Goal: Task Accomplishment & Management: Manage account settings

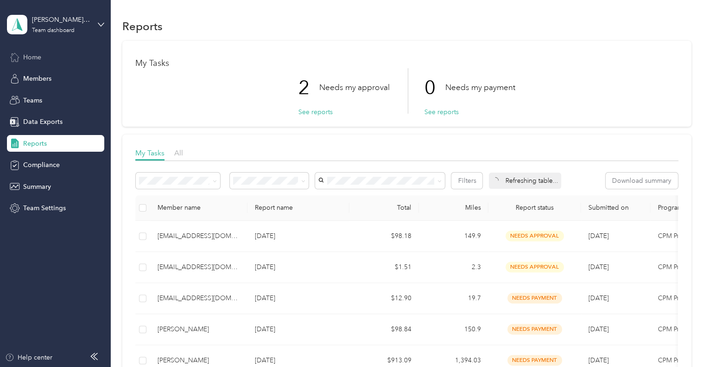
click at [32, 57] on span "Home" at bounding box center [32, 57] width 18 height 10
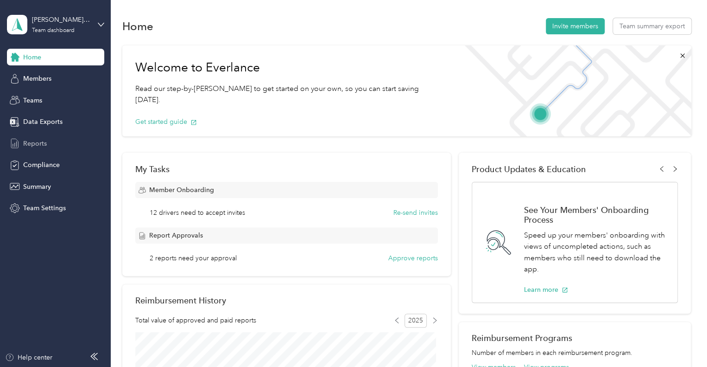
click at [38, 141] on span "Reports" at bounding box center [35, 144] width 24 height 10
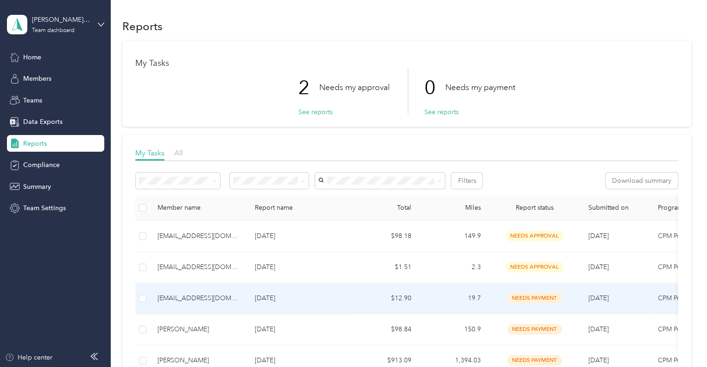
click at [197, 294] on div "[EMAIL_ADDRESS][DOMAIN_NAME]" at bounding box center [199, 298] width 82 height 10
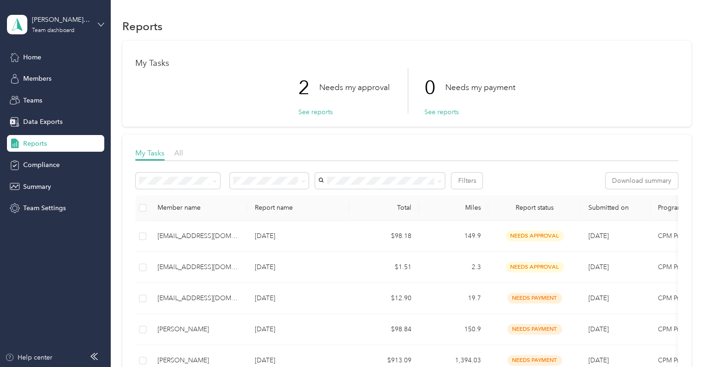
click at [100, 23] on icon at bounding box center [101, 24] width 6 height 6
drag, startPoint x: 50, startPoint y: 96, endPoint x: 98, endPoint y: 96, distance: 48.2
click at [52, 94] on div "Personal dashboard" at bounding box center [44, 94] width 58 height 10
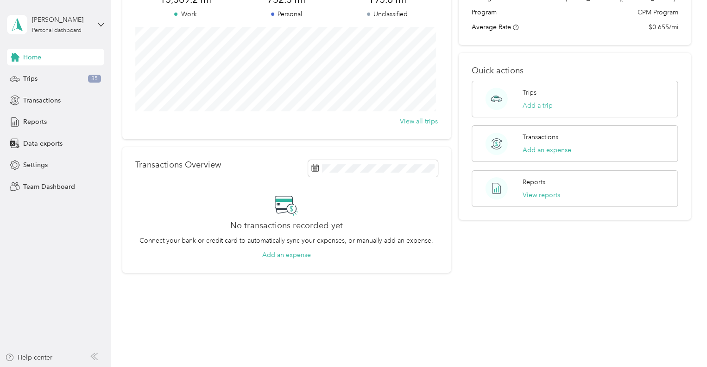
scroll to position [95, 0]
drag, startPoint x: 24, startPoint y: 125, endPoint x: 28, endPoint y: 120, distance: 5.9
click at [25, 124] on span "Reports" at bounding box center [35, 122] width 24 height 10
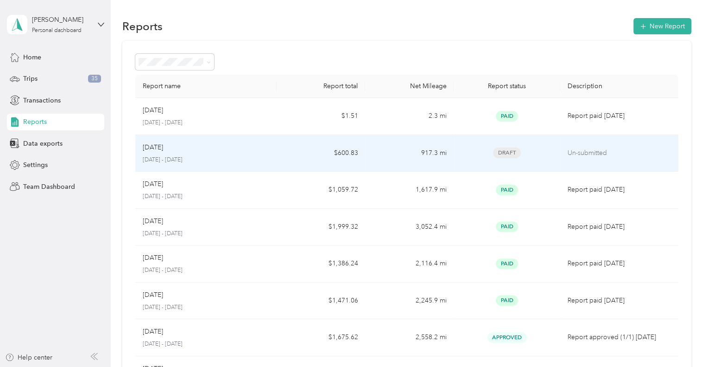
click at [238, 156] on p "[DATE] - [DATE]" at bounding box center [206, 160] width 127 height 8
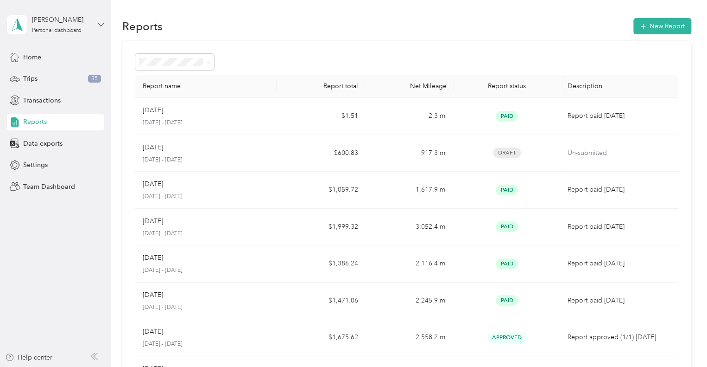
click at [101, 25] on icon at bounding box center [101, 24] width 6 height 6
click at [49, 76] on div "Team dashboard" at bounding box center [40, 76] width 50 height 10
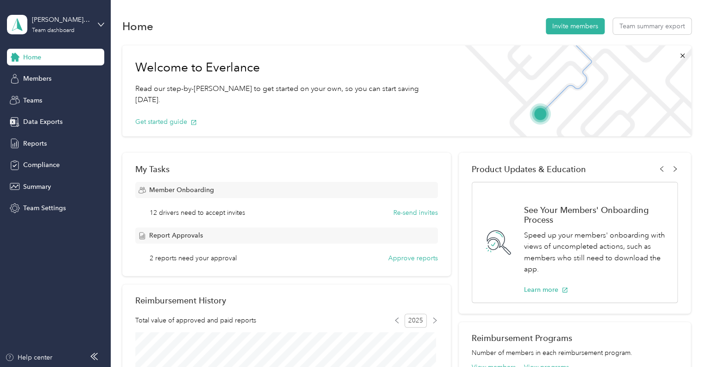
drag, startPoint x: 35, startPoint y: 142, endPoint x: 59, endPoint y: 130, distance: 26.5
click at [37, 140] on span "Reports" at bounding box center [35, 144] width 24 height 10
